Goal: Find specific page/section: Find specific page/section

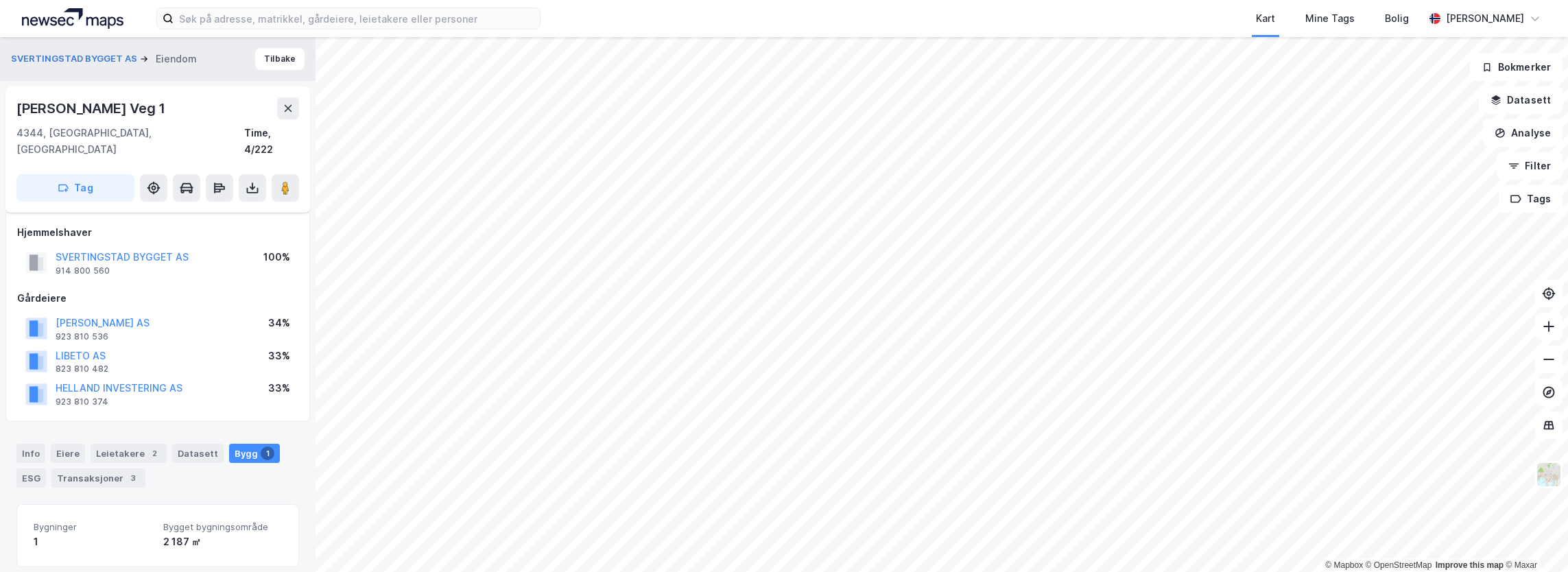
scroll to position [147, 0]
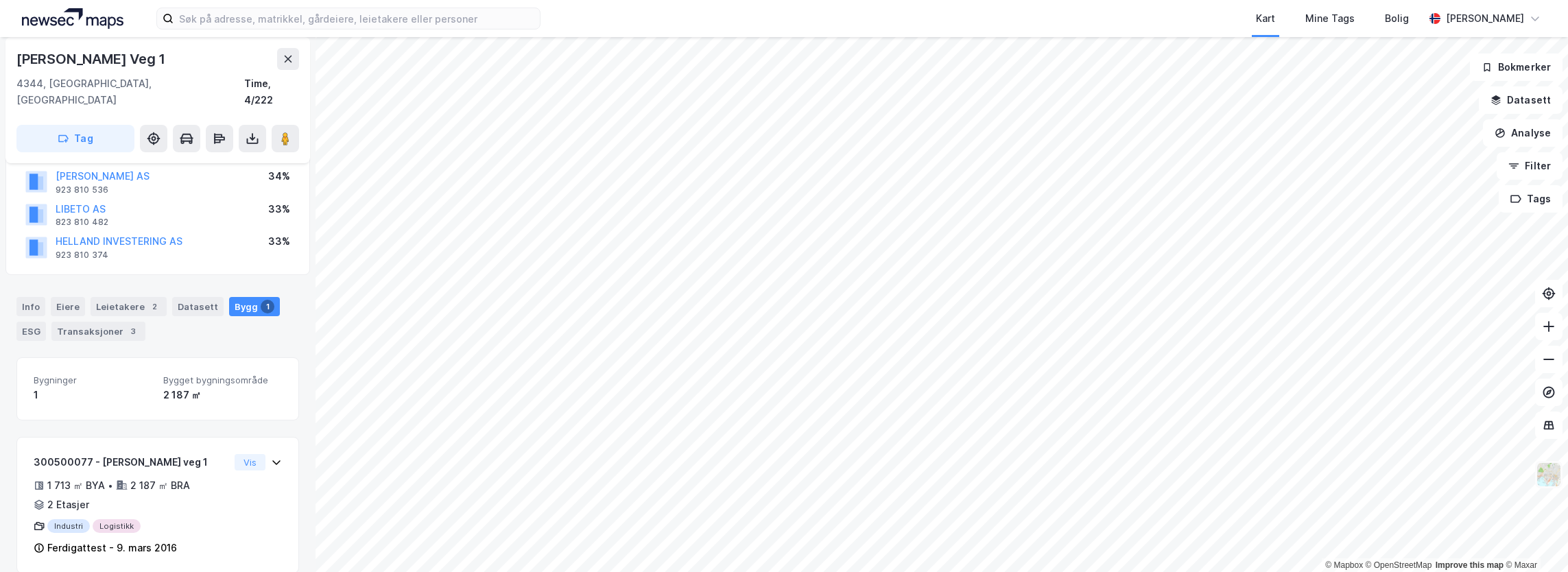
click at [1554, 480] on img at bounding box center [1548, 475] width 26 height 26
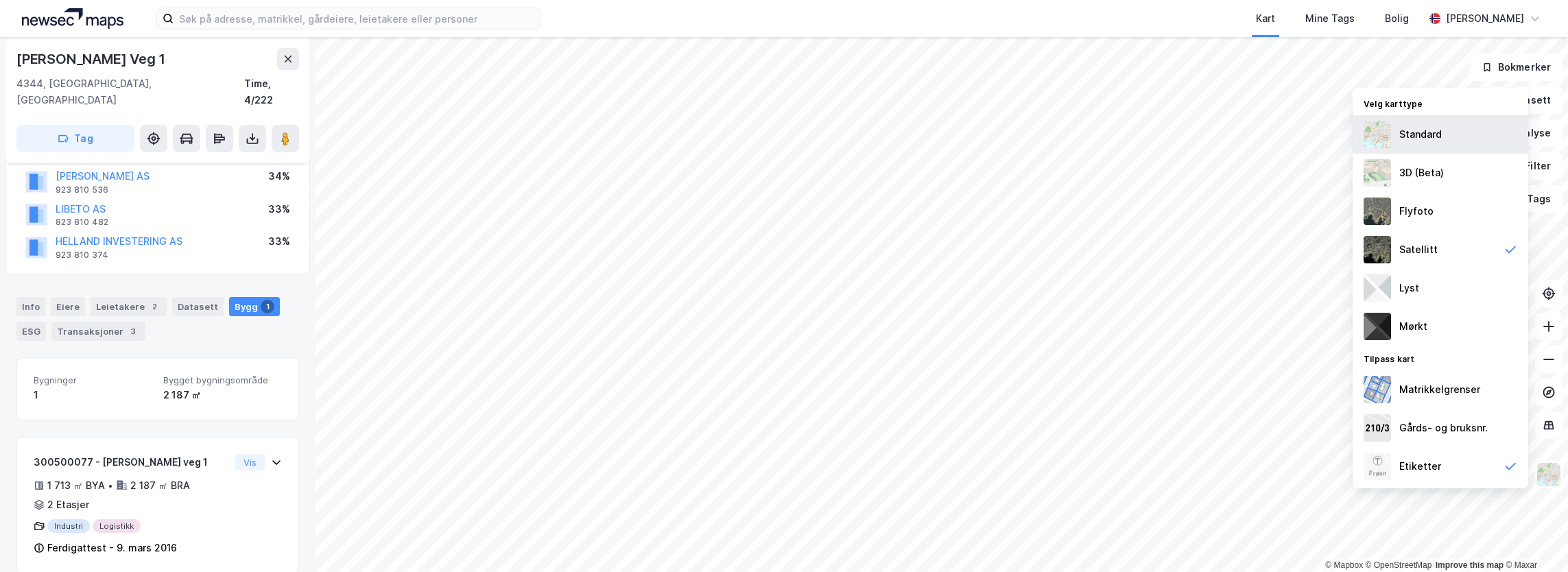
click at [1424, 141] on div "Standard" at bounding box center [1420, 134] width 42 height 16
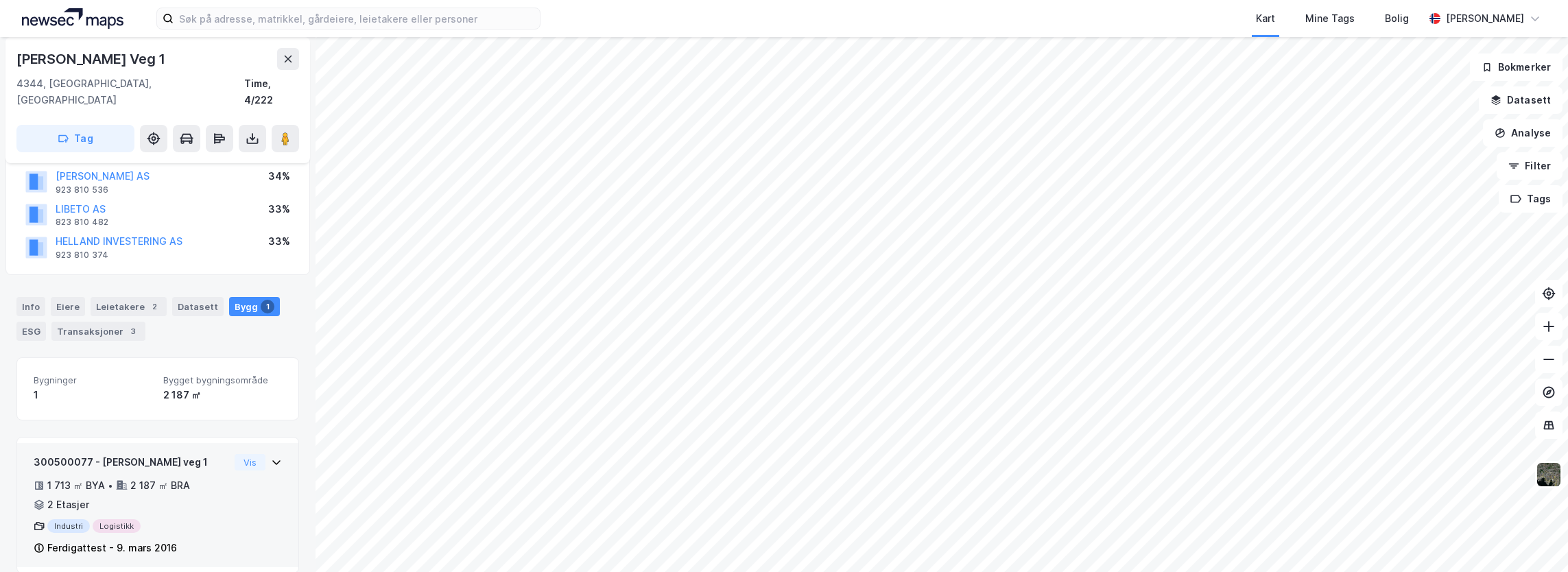
click at [144, 454] on div "300500077 - [PERSON_NAME] veg 1" at bounding box center [131, 462] width 195 height 16
click at [239, 454] on button "Vis" at bounding box center [250, 462] width 31 height 16
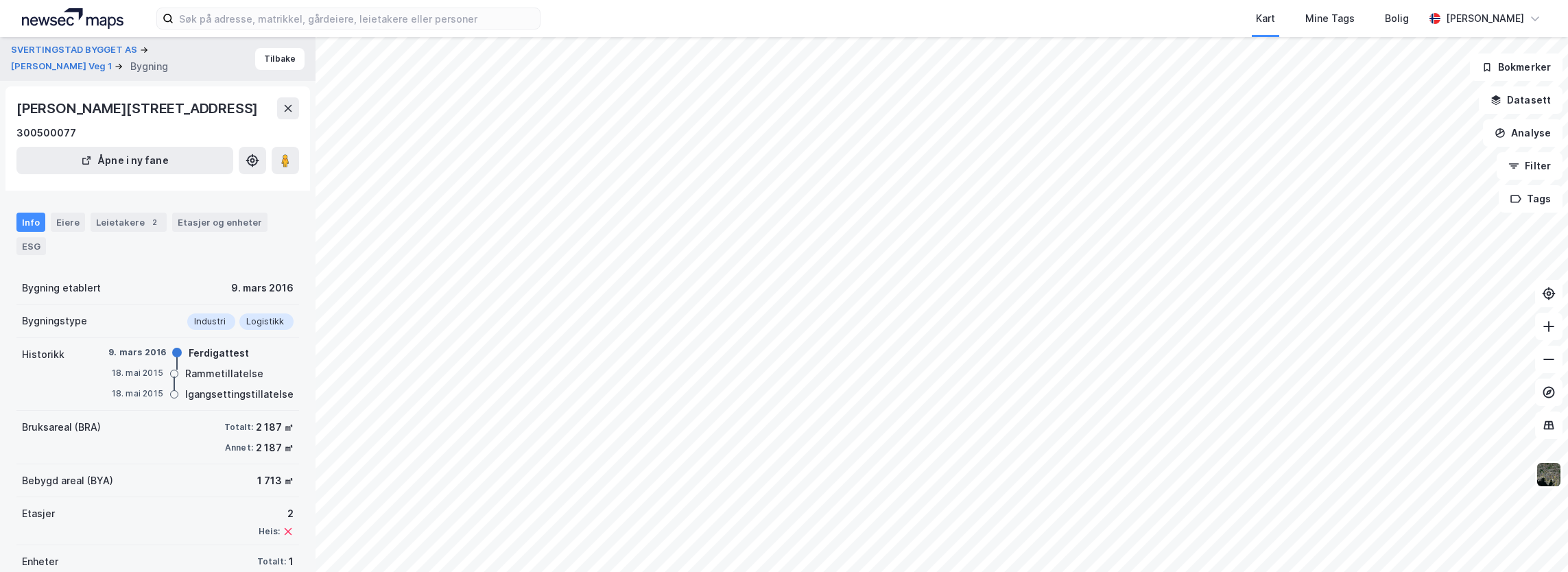
scroll to position [42, 0]
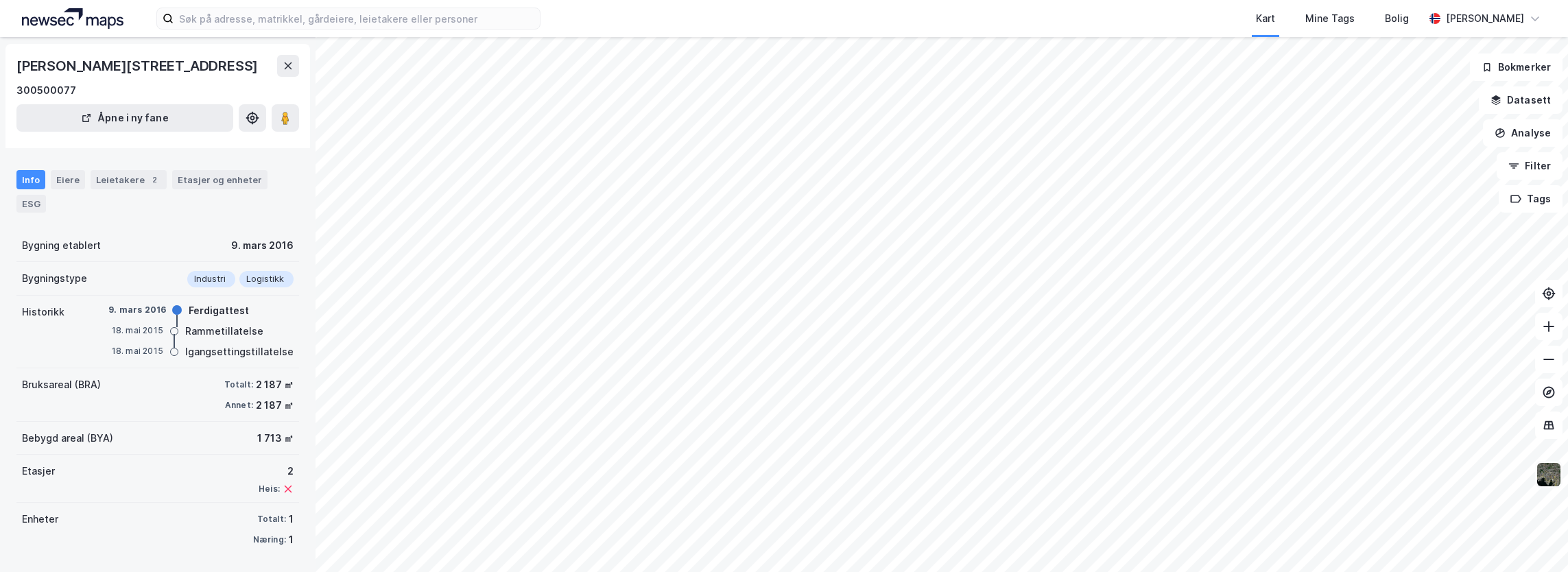
click at [1556, 480] on img at bounding box center [1548, 475] width 26 height 26
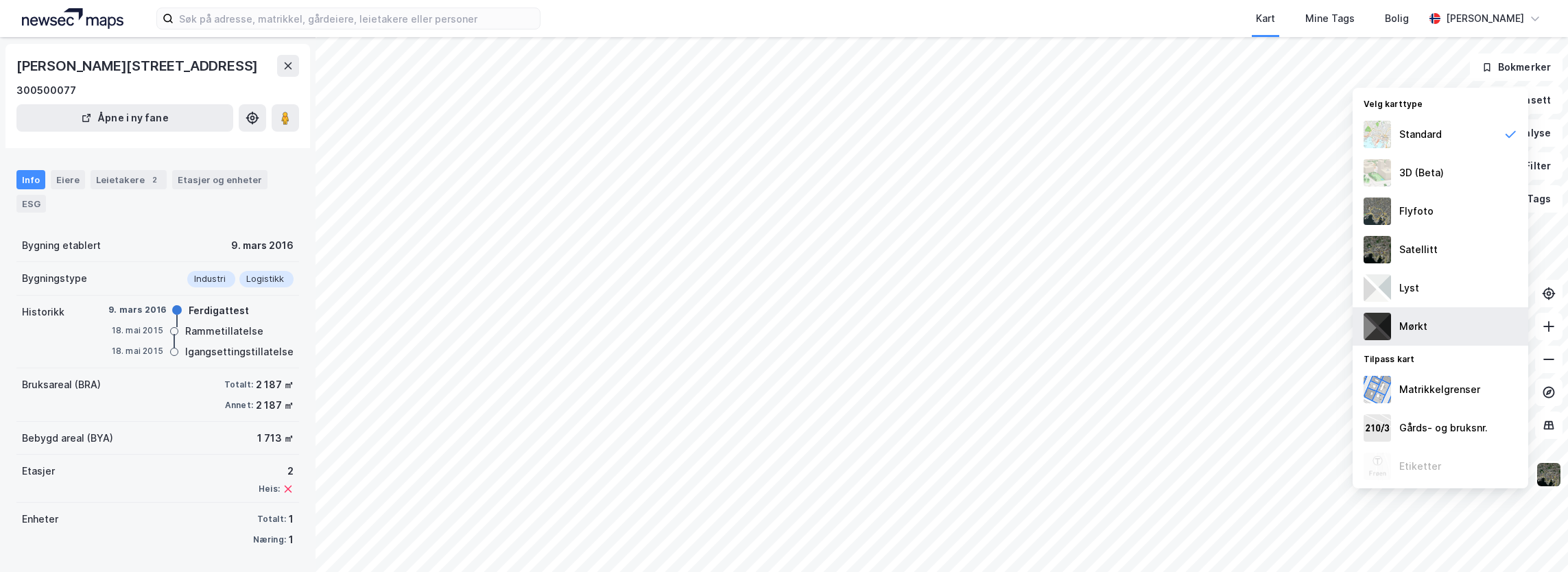
click at [1424, 341] on div "Mørkt" at bounding box center [1440, 326] width 175 height 39
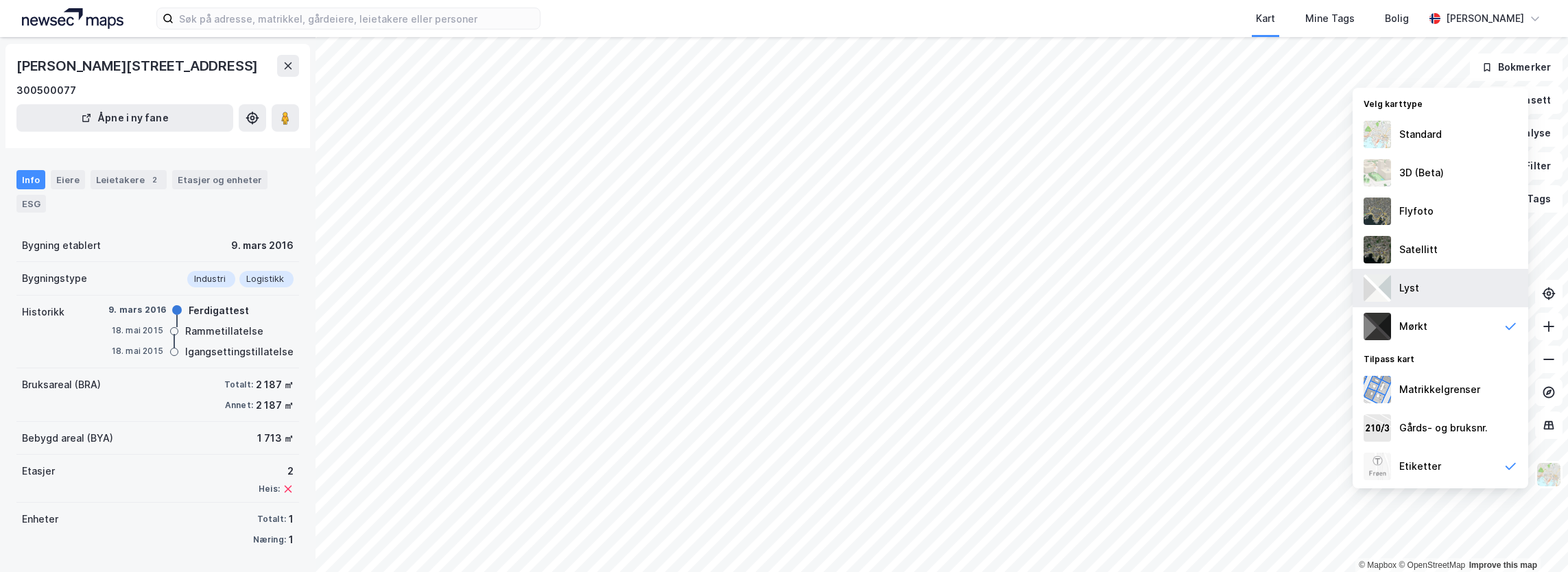
click at [1413, 290] on div "Lyst" at bounding box center [1409, 288] width 20 height 16
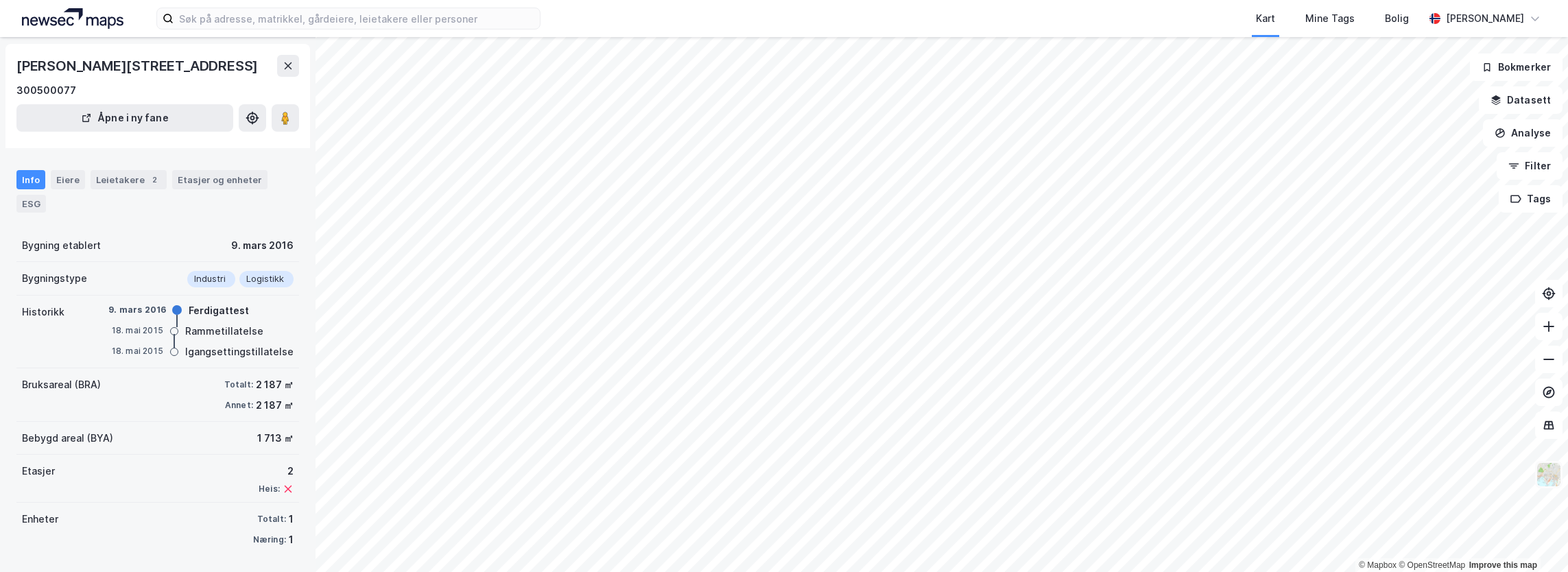
click at [1553, 485] on img at bounding box center [1548, 475] width 26 height 26
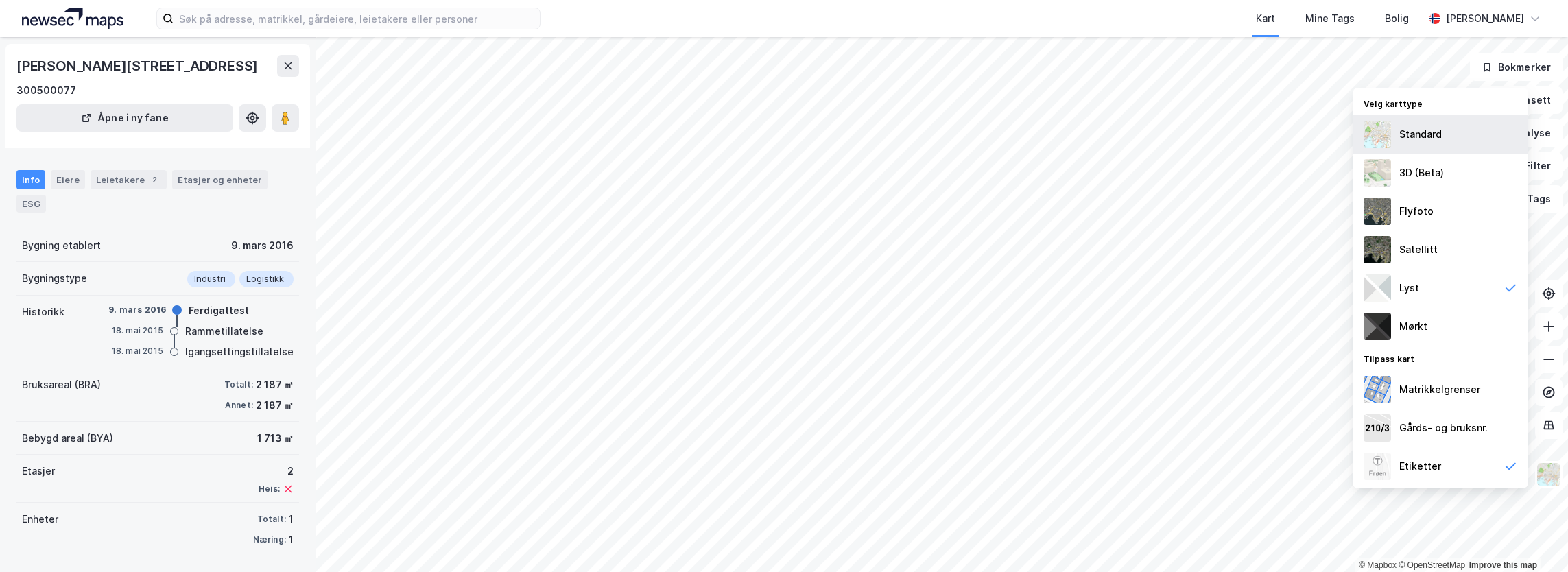
click at [1436, 139] on div "Standard" at bounding box center [1420, 134] width 42 height 16
